Goal: Transaction & Acquisition: Purchase product/service

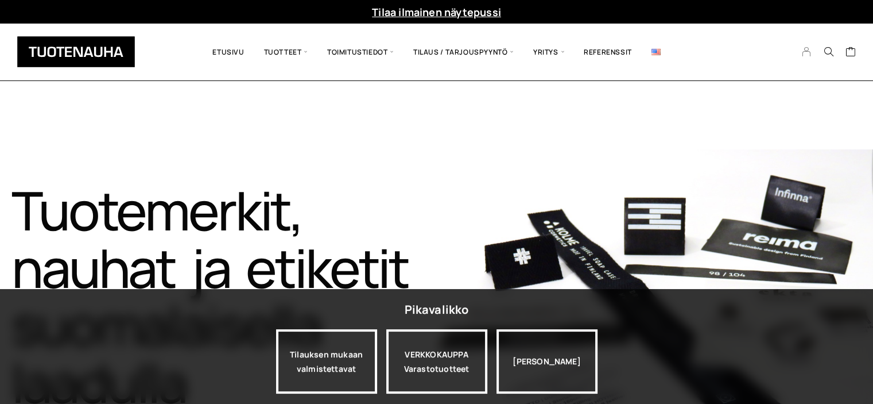
click at [810, 52] on icon "My Account" at bounding box center [807, 52] width 11 height 10
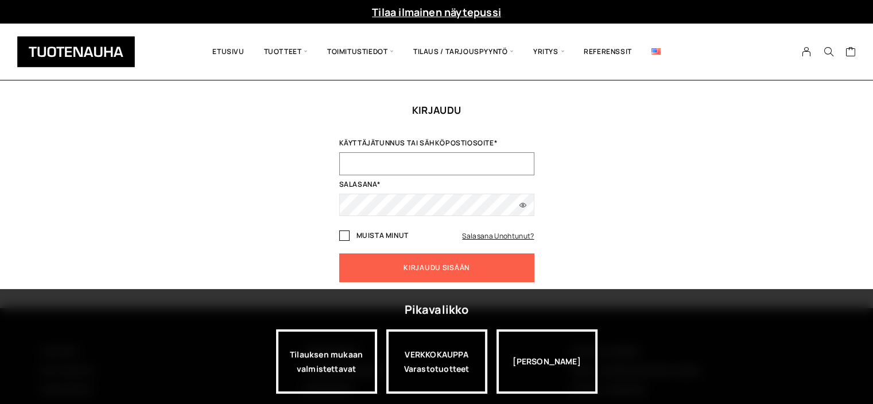
click at [417, 165] on input "Käyttäjätunnus tai sähköpostiosoite *" at bounding box center [436, 163] width 195 height 23
type input "[EMAIL_ADDRESS][DOMAIN_NAME]"
click at [520, 202] on button "Näytä salasana" at bounding box center [523, 205] width 23 height 23
click at [345, 236] on input "Muista minut" at bounding box center [344, 235] width 10 height 10
checkbox input "true"
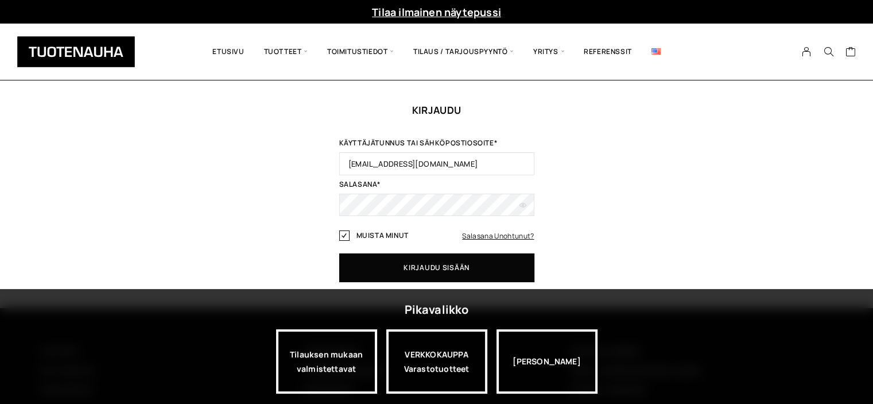
click at [397, 265] on button "Kirjaudu sisään" at bounding box center [436, 267] width 195 height 29
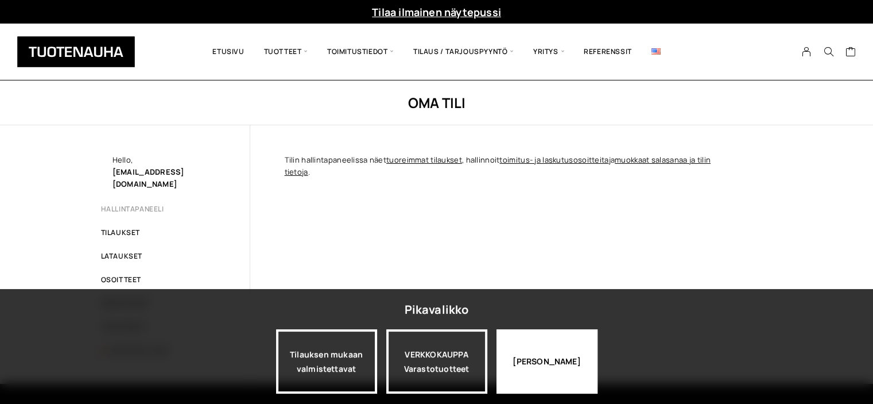
click at [537, 353] on div "[PERSON_NAME]" at bounding box center [547, 361] width 101 height 64
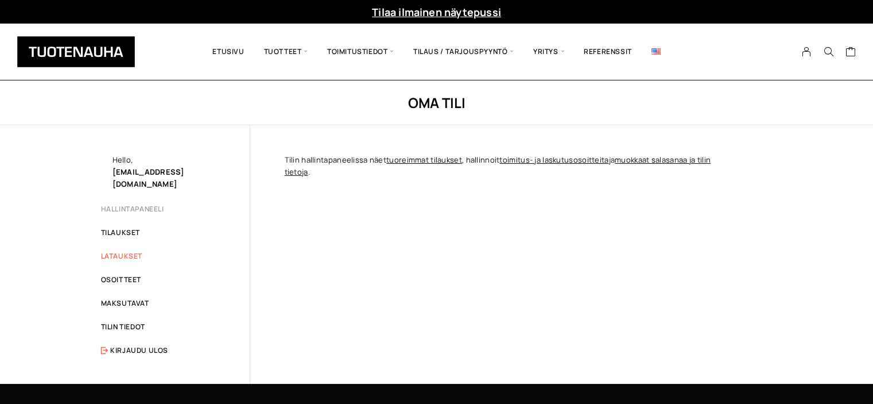
click at [132, 251] on link "Lataukset" at bounding box center [121, 256] width 41 height 10
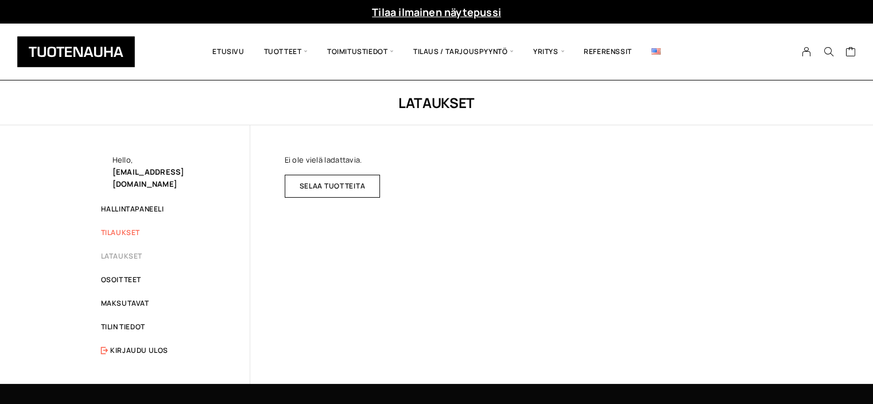
click at [126, 227] on link "Tilaukset" at bounding box center [120, 232] width 39 height 10
click at [133, 204] on link "Hallintapaneeli" at bounding box center [132, 209] width 63 height 10
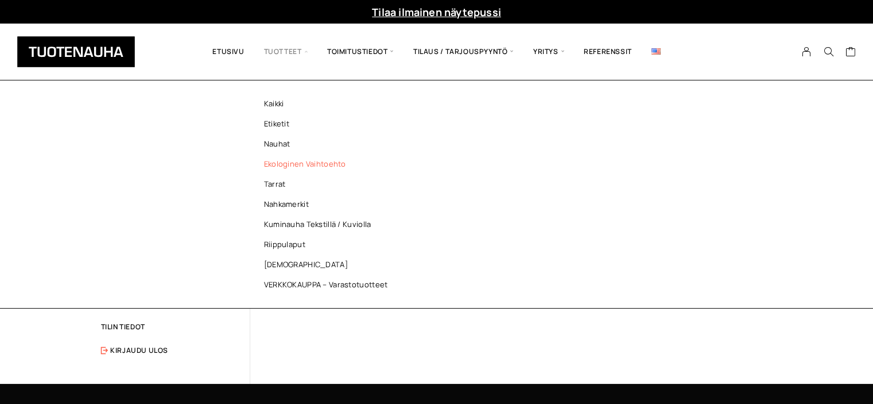
click at [287, 159] on link "Ekologinen vaihtoehto" at bounding box center [329, 164] width 167 height 20
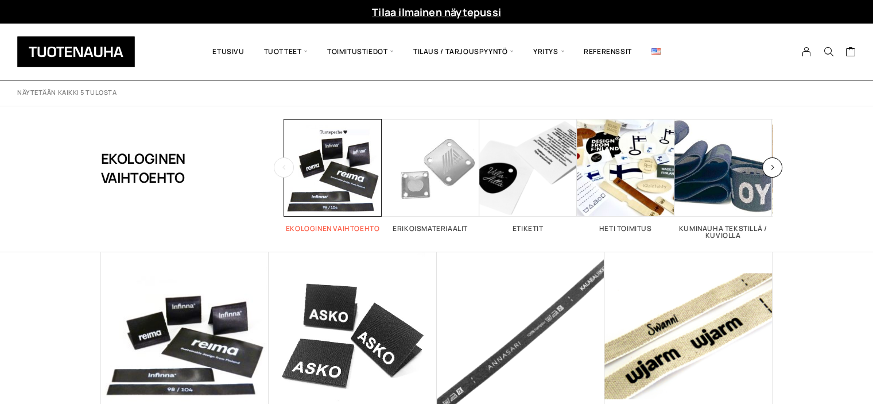
click at [307, 182] on span "Visit product category Ekologinen vaihtoehto" at bounding box center [333, 168] width 98 height 98
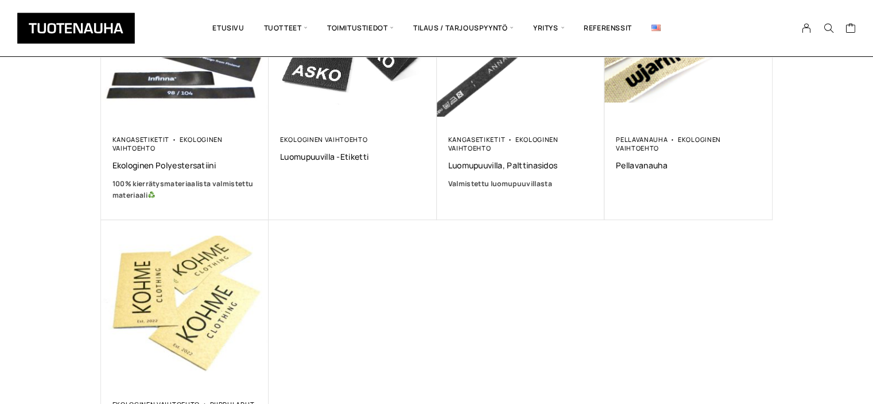
scroll to position [322, 0]
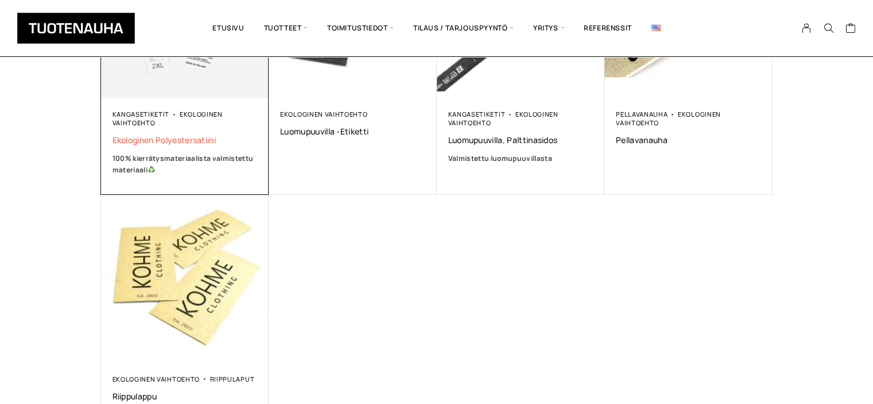
click at [196, 143] on span "Ekologinen polyestersatiini" at bounding box center [185, 139] width 145 height 11
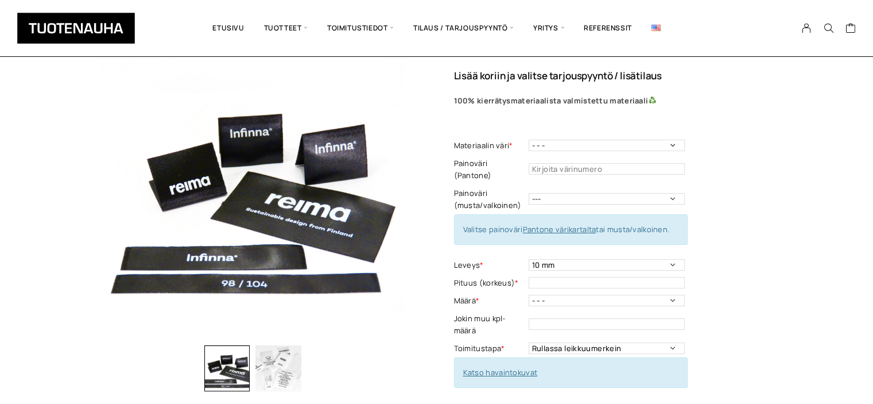
scroll to position [67, 0]
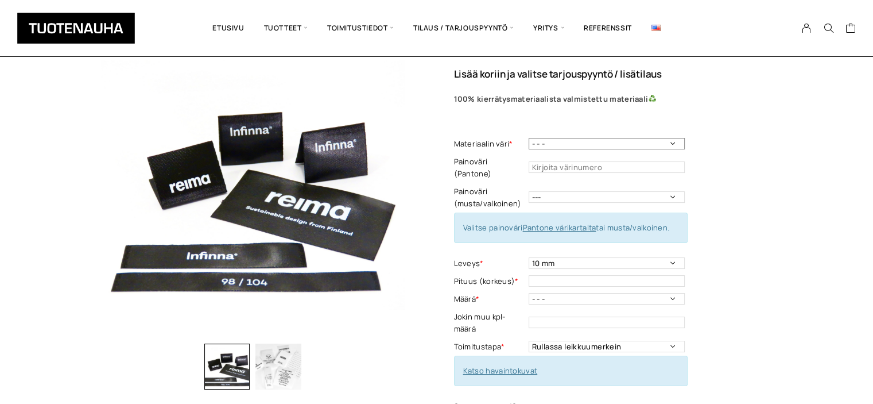
click at [671, 140] on select "- - - Valkoinen Musta" at bounding box center [607, 143] width 156 height 11
select select "Valkoinen"
click at [529, 138] on select "- - - Valkoinen Musta" at bounding box center [607, 143] width 156 height 11
click at [587, 191] on select "--- Musta Valkoinen" at bounding box center [607, 196] width 156 height 11
click at [706, 184] on div "Ekologinen polyestersatiini Lisää koriin ja valitse tarjouspyyntö / lisätilaus …" at bounding box center [613, 402] width 319 height 738
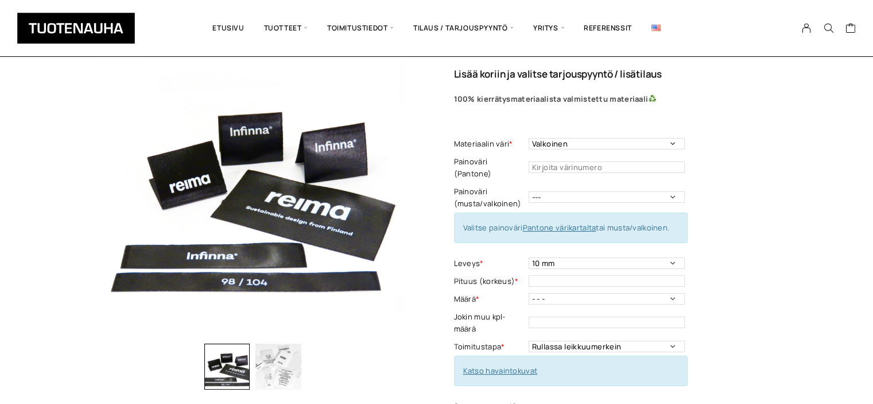
click at [580, 222] on link "Pantone värikartalta" at bounding box center [560, 227] width 74 height 10
click at [671, 191] on select "--- Musta Valkoinen" at bounding box center [607, 196] width 156 height 11
click at [570, 163] on input "text" at bounding box center [607, 166] width 156 height 11
type input "259"
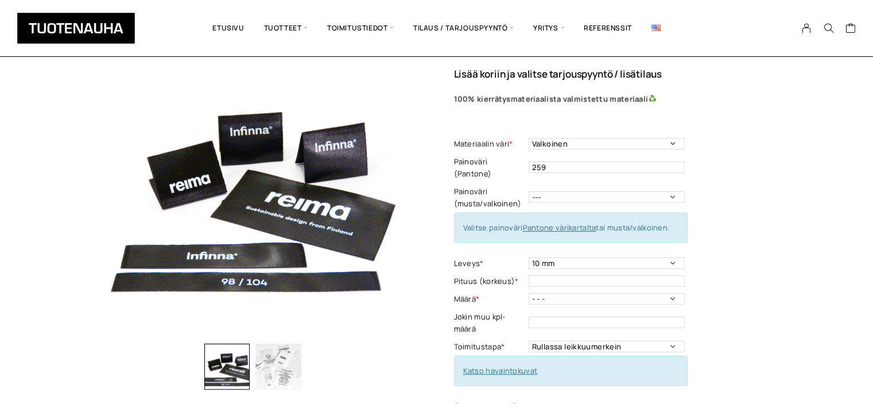
click at [723, 179] on div "Ekologinen polyestersatiini Lisää koriin ja valitse tarjouspyyntö / lisätilaus …" at bounding box center [613, 402] width 319 height 738
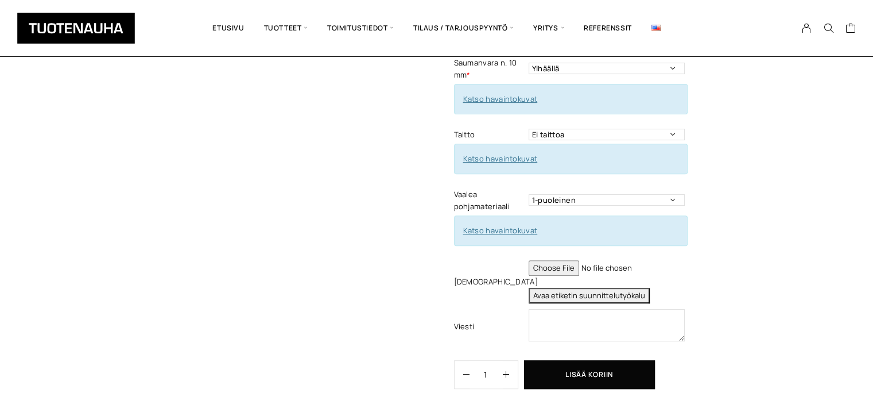
scroll to position [409, 0]
click at [586, 289] on button "Avaa etiketin suunnittelutyökalu" at bounding box center [589, 297] width 121 height 16
type textarea "Tuote: Etiketti viimeisteltynä (leikattuna - taitettuna) Materiaali: 100% kierr…"
